Goal: Information Seeking & Learning: Learn about a topic

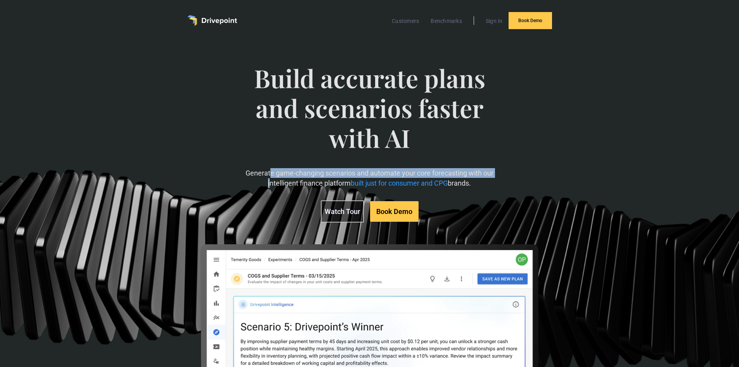
drag, startPoint x: 271, startPoint y: 170, endPoint x: 273, endPoint y: 179, distance: 9.1
click at [268, 179] on p "Generate game-changing scenarios and automate your core forecasting with our in…" at bounding box center [369, 177] width 255 height 19
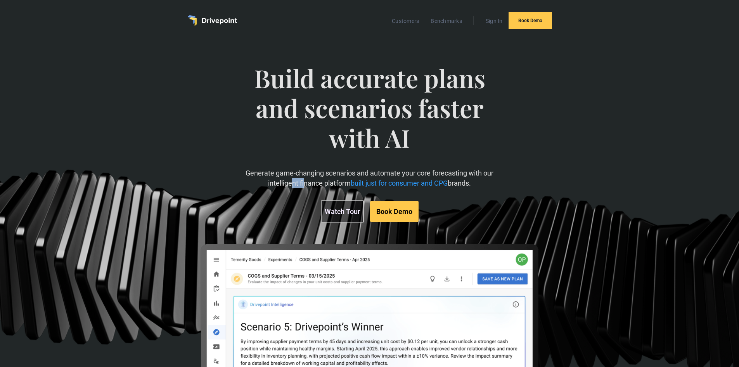
drag, startPoint x: 290, startPoint y: 180, endPoint x: 306, endPoint y: 181, distance: 15.9
click at [306, 181] on p "Generate game-changing scenarios and automate your core forecasting with our in…" at bounding box center [369, 177] width 255 height 19
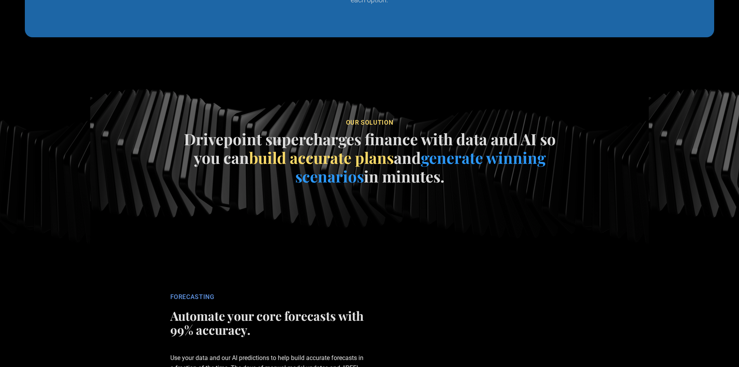
scroll to position [1048, 0]
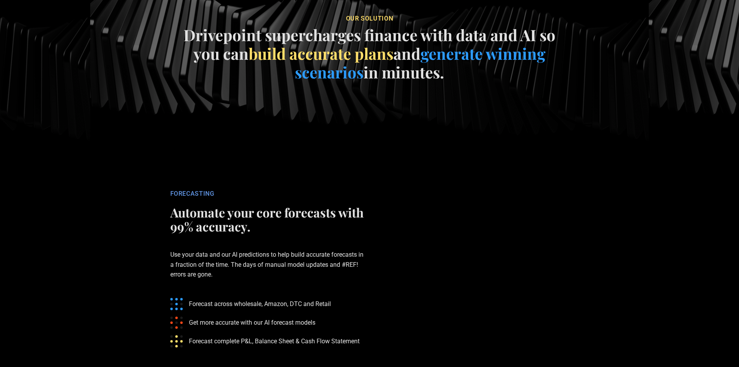
drag, startPoint x: 243, startPoint y: 93, endPoint x: 255, endPoint y: 113, distance: 23.5
click at [254, 81] on h4 "Drivepoint supercharges finance with data and AI so you can build accurate plan…" at bounding box center [370, 54] width 388 height 56
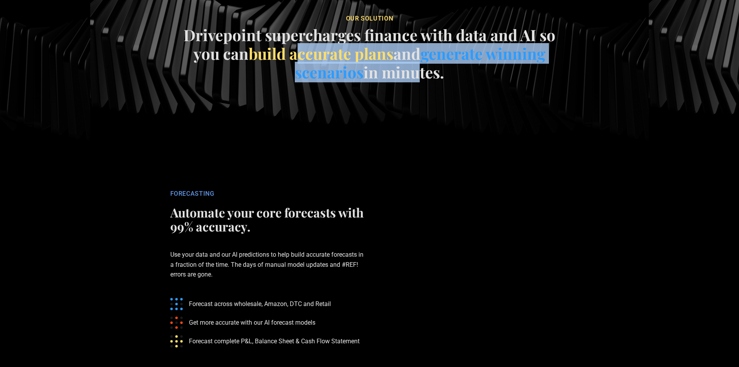
drag, startPoint x: 302, startPoint y: 118, endPoint x: 433, endPoint y: 127, distance: 131.1
click at [432, 81] on h4 "Drivepoint supercharges finance with data and AI so you can build accurate plan…" at bounding box center [370, 54] width 388 height 56
click at [452, 82] on span "generate winning scenarios" at bounding box center [420, 62] width 251 height 39
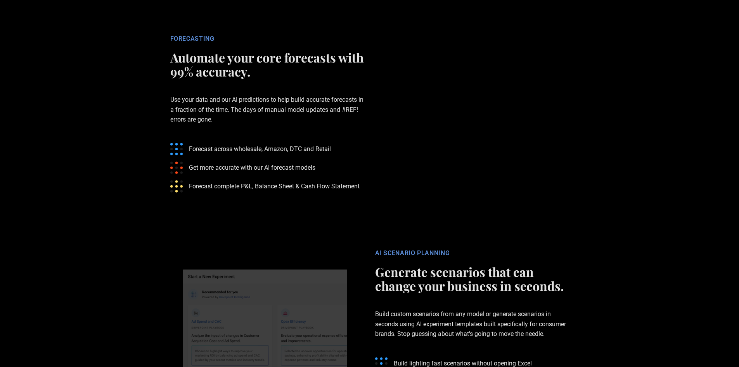
scroll to position [1203, 0]
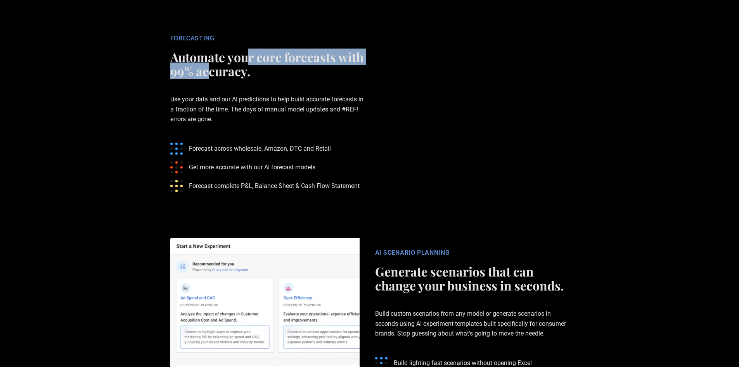
drag, startPoint x: 246, startPoint y: 117, endPoint x: 239, endPoint y: 128, distance: 12.9
click at [239, 78] on h2 "Automate your core forecasts with 99% accuracy." at bounding box center [267, 64] width 194 height 28
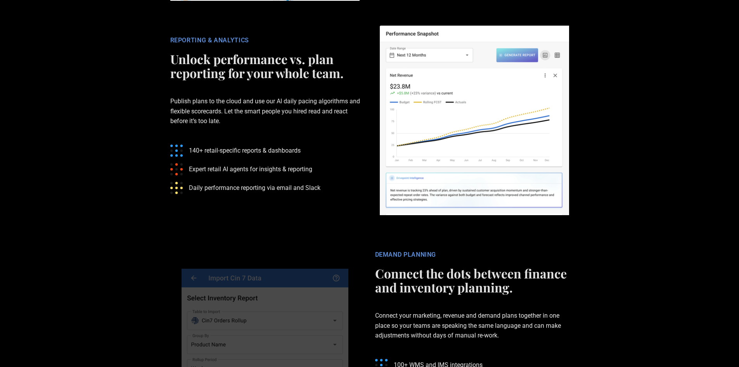
scroll to position [1630, 0]
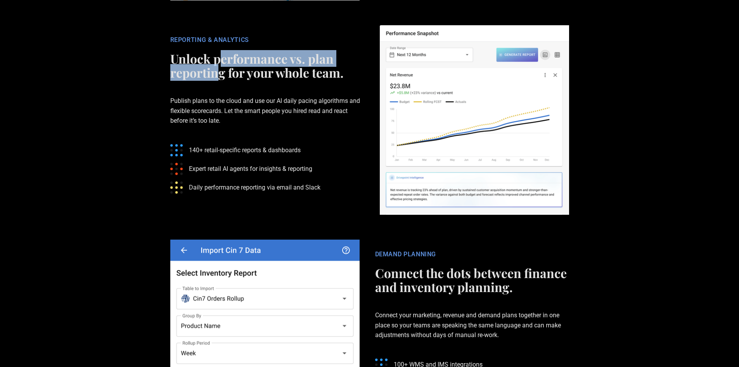
drag, startPoint x: 221, startPoint y: 118, endPoint x: 215, endPoint y: 128, distance: 12.3
click at [215, 80] on h2 "Unlock performance vs. plan reporting for your whole team." at bounding box center [267, 66] width 194 height 28
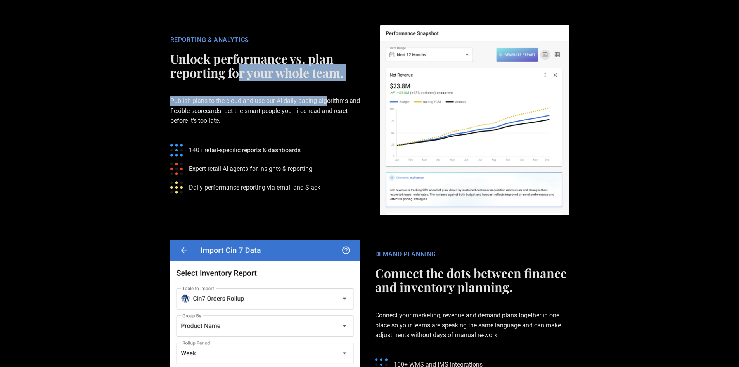
drag, startPoint x: 244, startPoint y: 136, endPoint x: 330, endPoint y: 143, distance: 86.8
click at [330, 143] on div "REPORTING & ANALYTICS Unlock performance vs. plan reporting for your whole team…" at bounding box center [268, 120] width 210 height 168
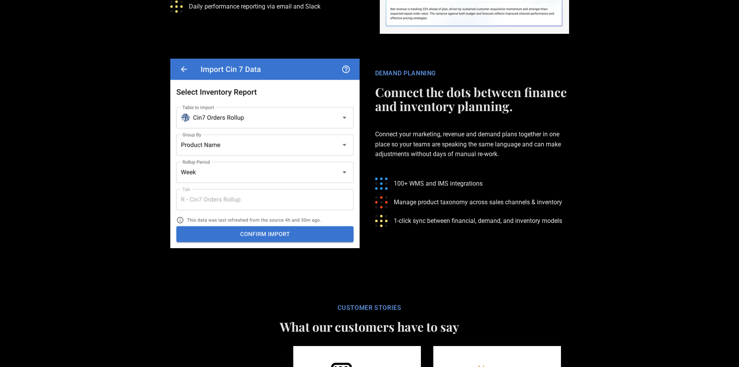
scroll to position [1824, 0]
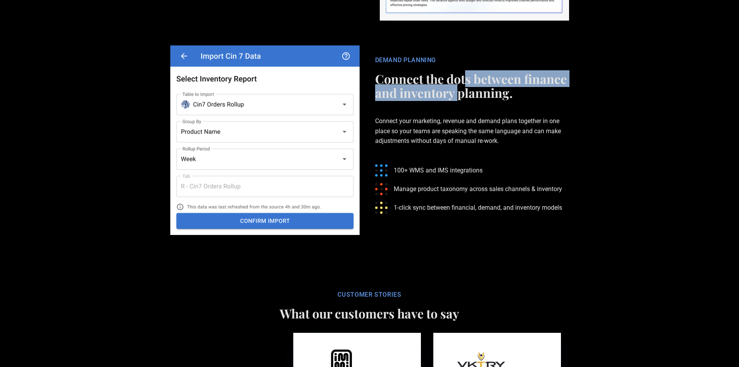
drag, startPoint x: 518, startPoint y: 143, endPoint x: 459, endPoint y: 150, distance: 58.6
click at [459, 100] on h2 "Connect the dots between finance and inventory planning." at bounding box center [472, 86] width 194 height 28
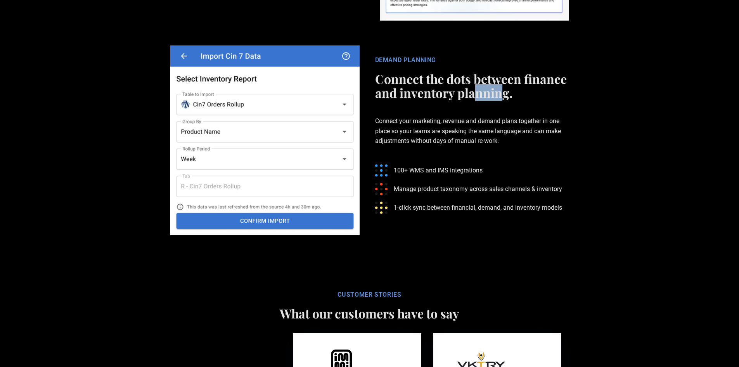
drag, startPoint x: 481, startPoint y: 154, endPoint x: 452, endPoint y: 182, distance: 40.3
click at [515, 100] on h2 "Connect the dots between finance and inventory planning." at bounding box center [472, 86] width 194 height 28
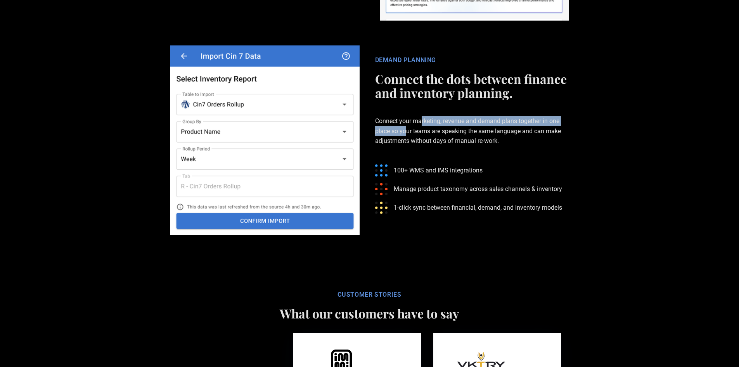
drag, startPoint x: 466, startPoint y: 182, endPoint x: 405, endPoint y: 188, distance: 61.6
click at [405, 158] on p "Connect your marketing, revenue and demand plans together in one place so your …" at bounding box center [472, 131] width 194 height 54
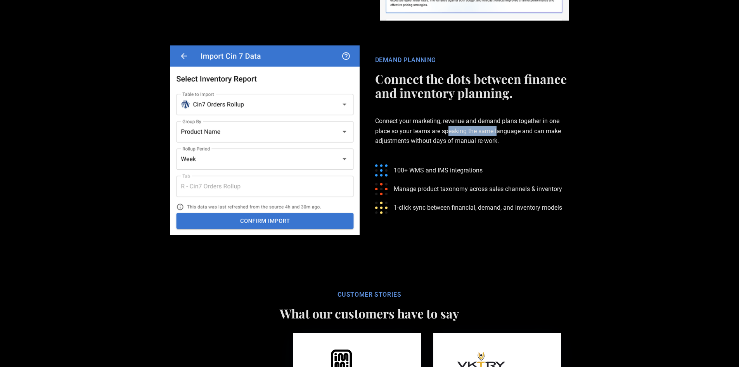
click at [501, 158] on p "Connect your marketing, revenue and demand plans together in one place so your …" at bounding box center [472, 131] width 194 height 54
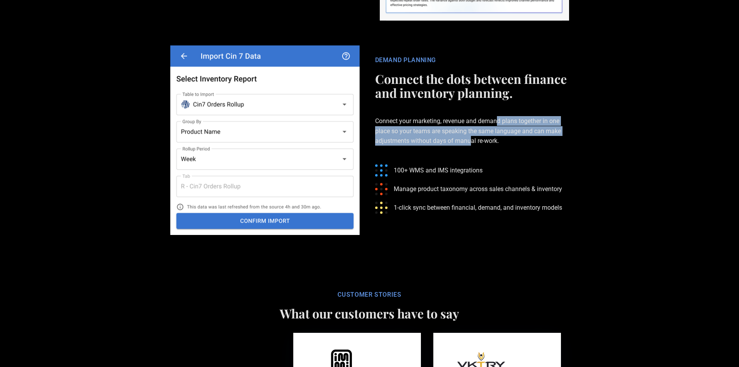
drag, startPoint x: 502, startPoint y: 183, endPoint x: 472, endPoint y: 197, distance: 33.7
click at [472, 158] on p "Connect your marketing, revenue and demand plans together in one place so your …" at bounding box center [472, 131] width 194 height 54
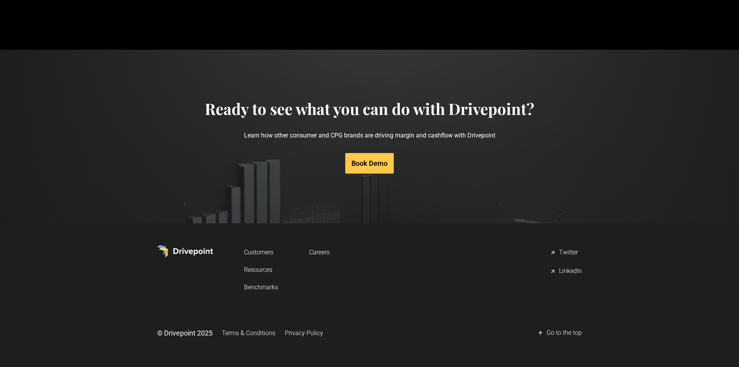
scroll to position [3693, 0]
